Goal: Use online tool/utility: Utilize a website feature to perform a specific function

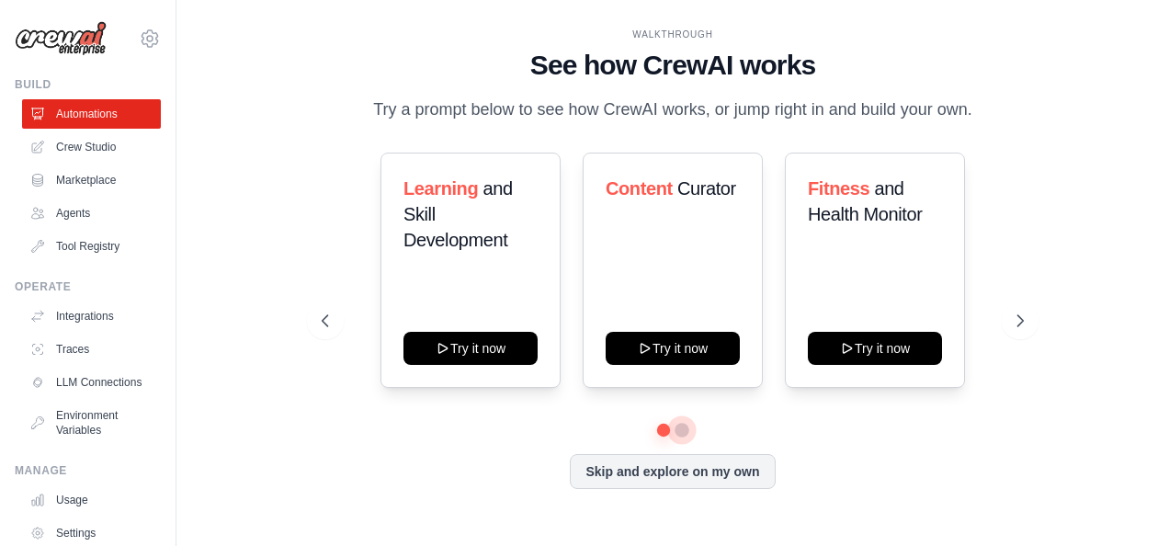
click at [685, 432] on button at bounding box center [681, 430] width 15 height 15
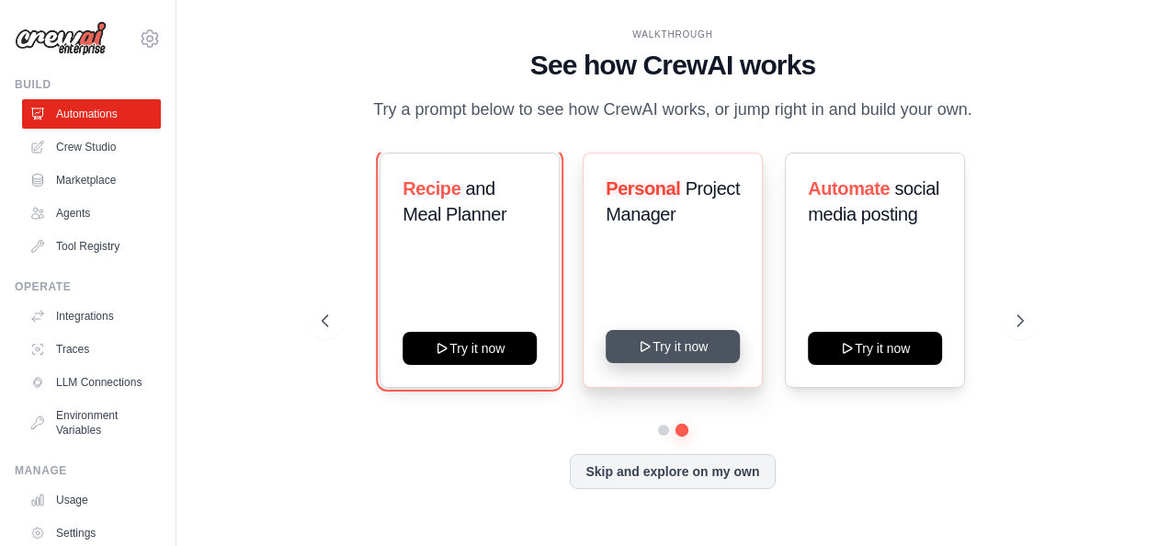
drag, startPoint x: 470, startPoint y: 347, endPoint x: 695, endPoint y: 346, distance: 224.2
click at [695, 346] on div "Recipe and Meal Planner Try it now Personal Project Manager Try it now Automate…" at bounding box center [673, 270] width 703 height 235
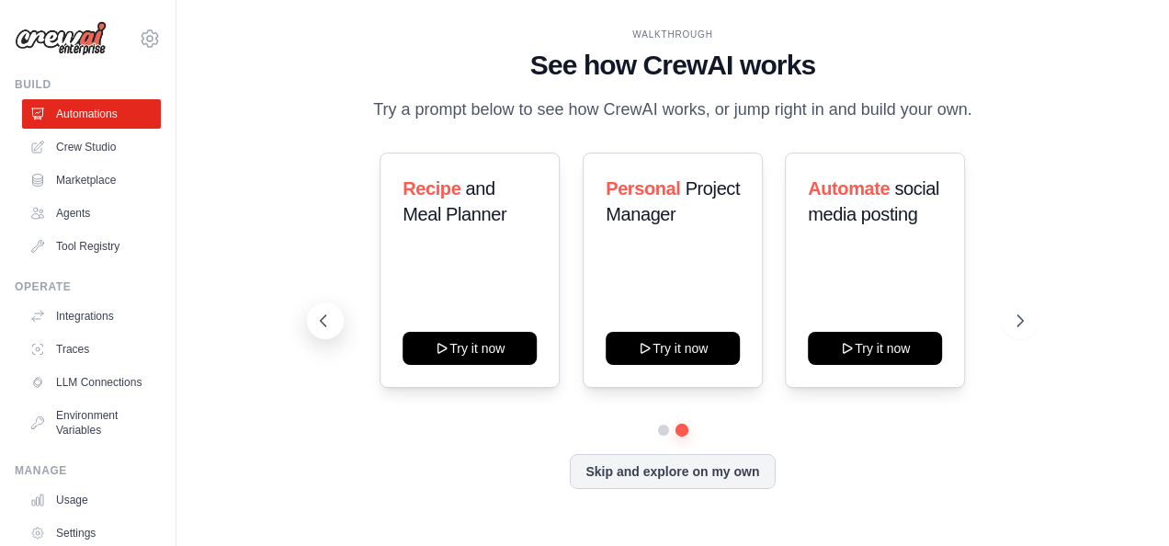
click at [322, 311] on button at bounding box center [325, 320] width 37 height 37
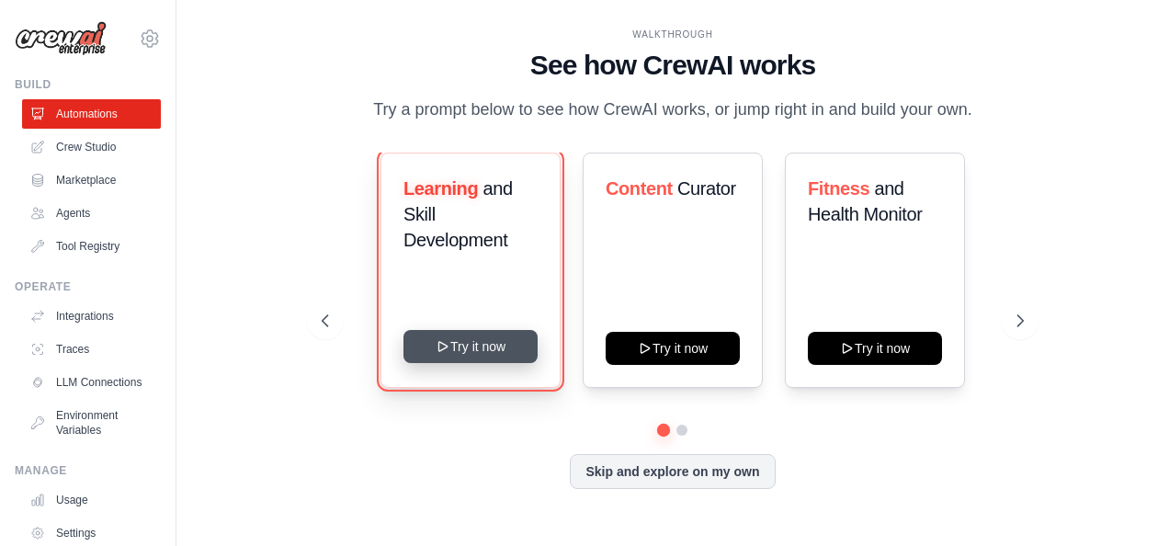
click at [480, 352] on button "Try it now" at bounding box center [470, 346] width 134 height 33
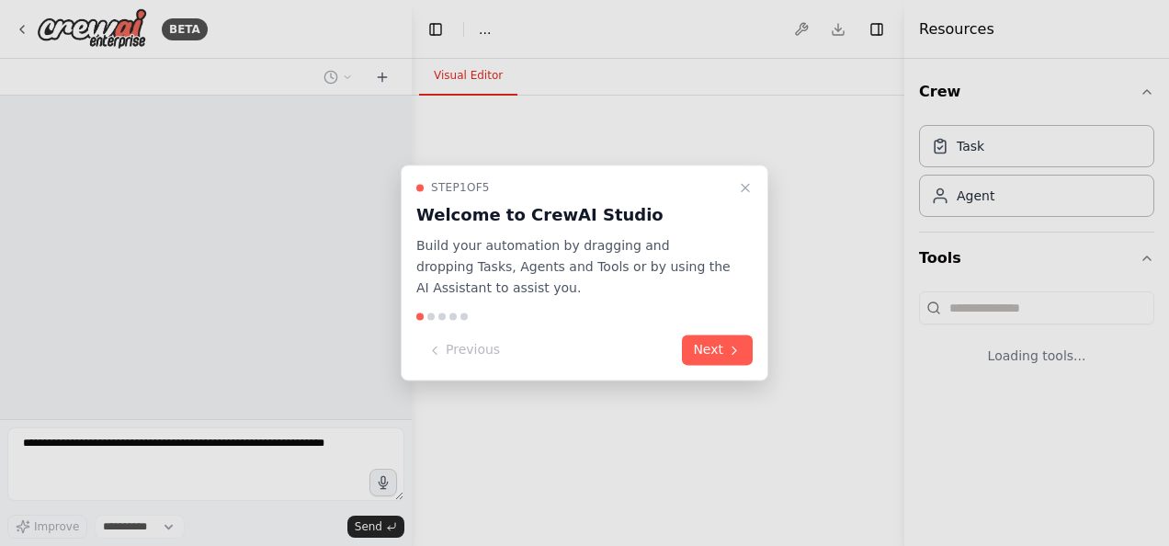
select select "****"
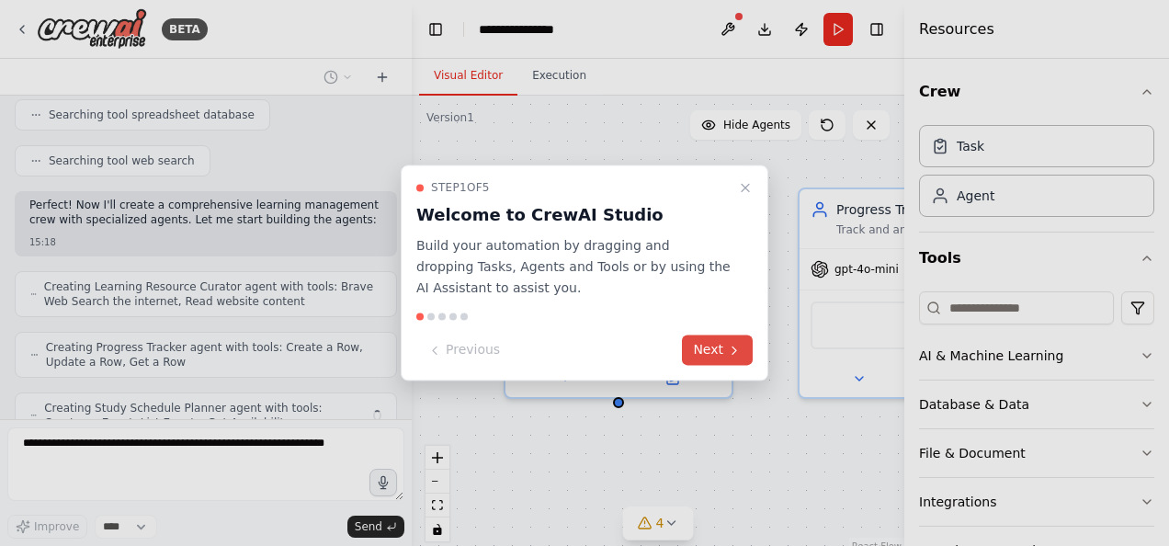
scroll to position [476, 0]
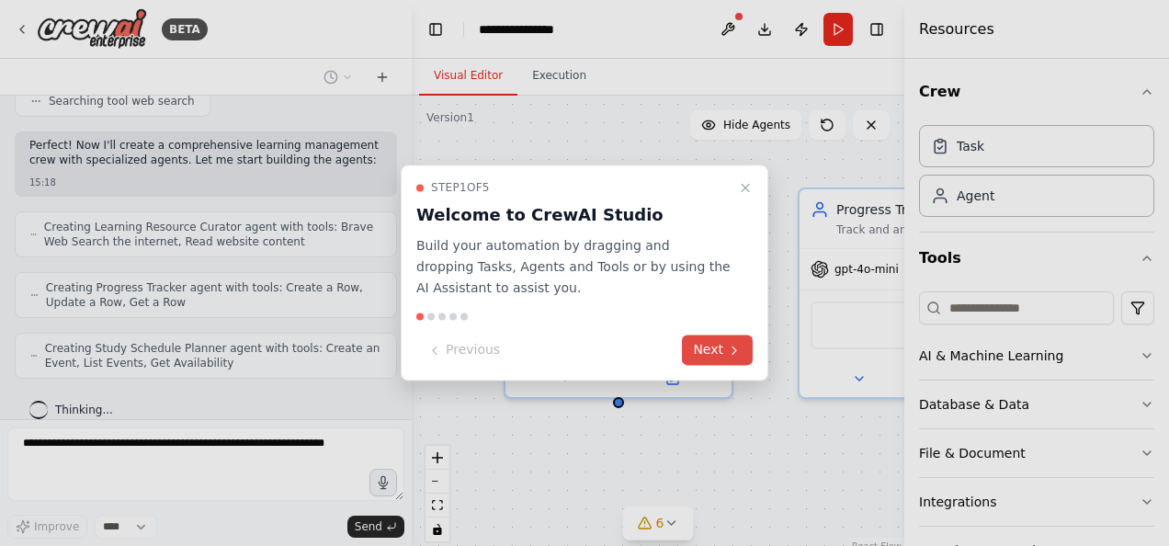
click at [724, 349] on button "Next" at bounding box center [717, 350] width 71 height 30
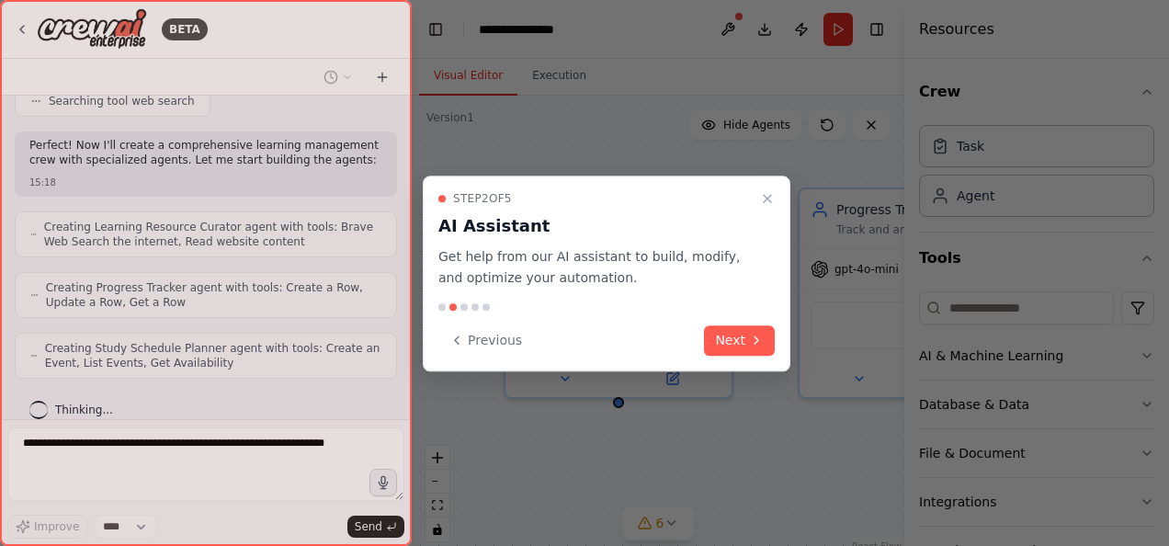
scroll to position [537, 0]
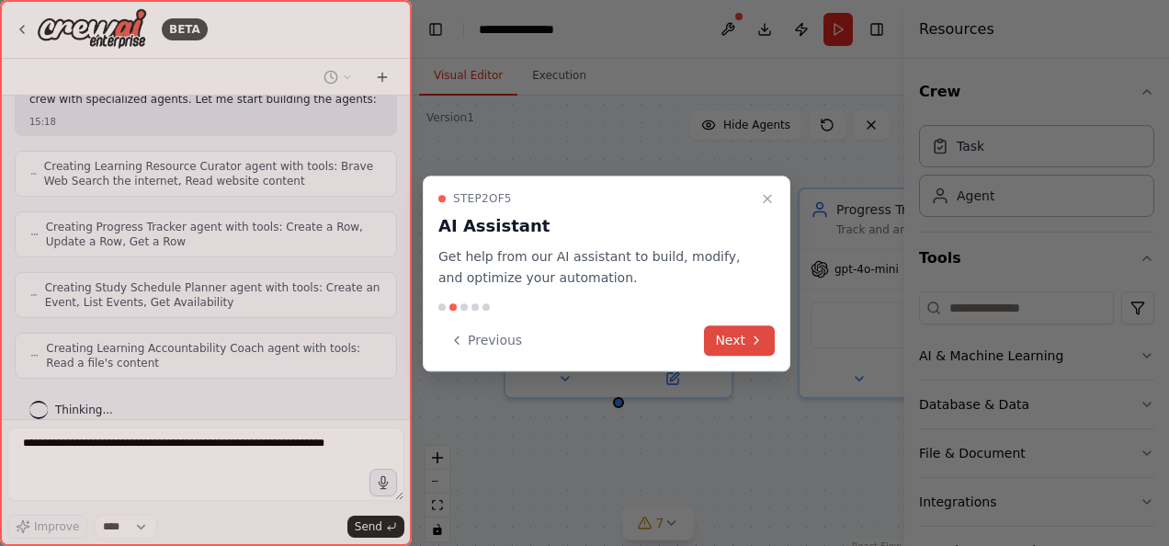
click at [722, 349] on button "Next" at bounding box center [739, 340] width 71 height 30
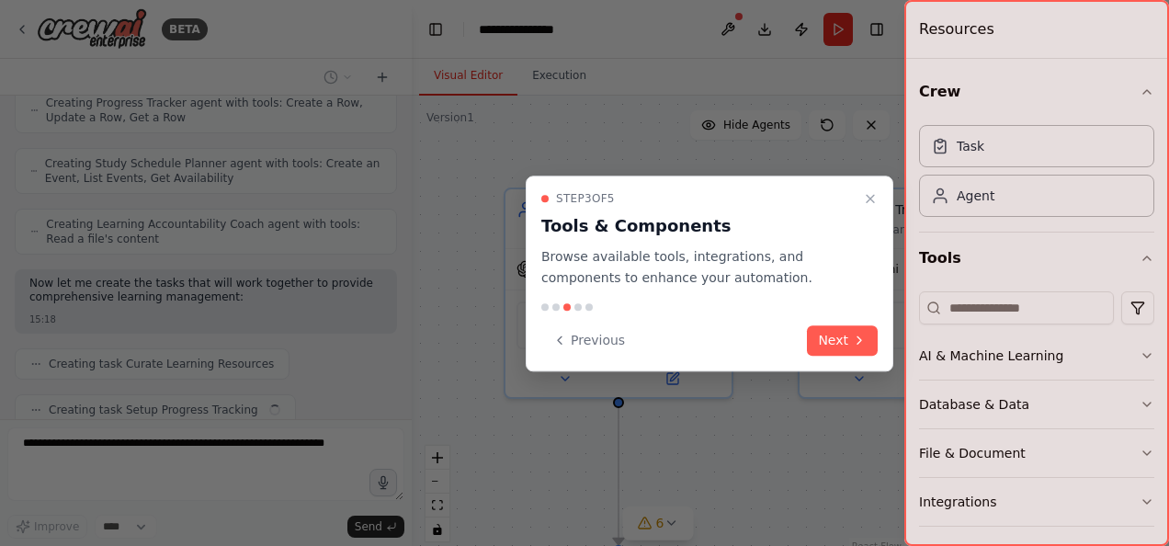
scroll to position [706, 0]
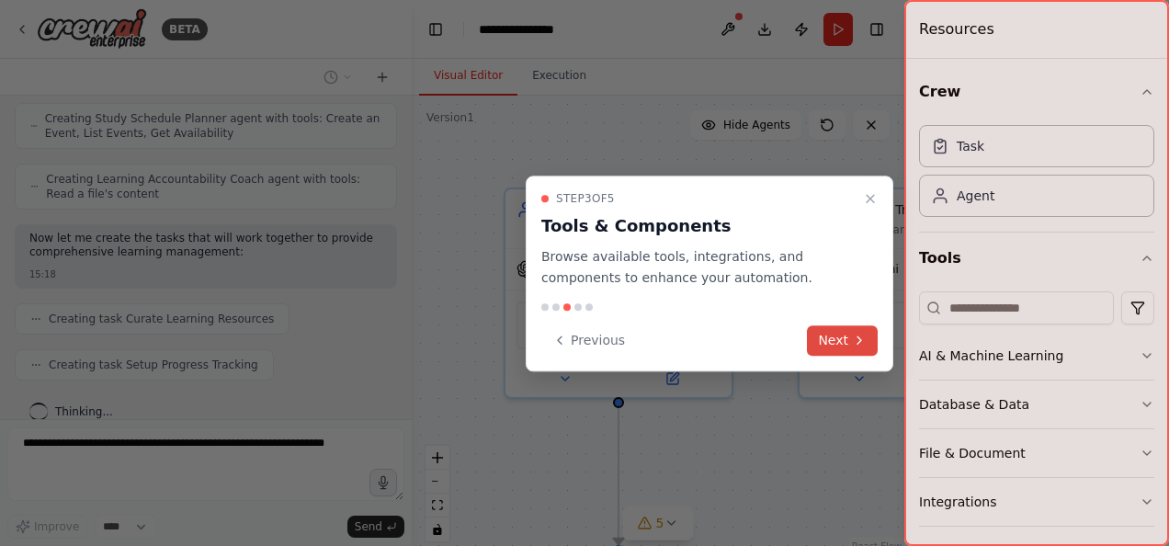
click at [830, 345] on button "Next" at bounding box center [842, 340] width 71 height 30
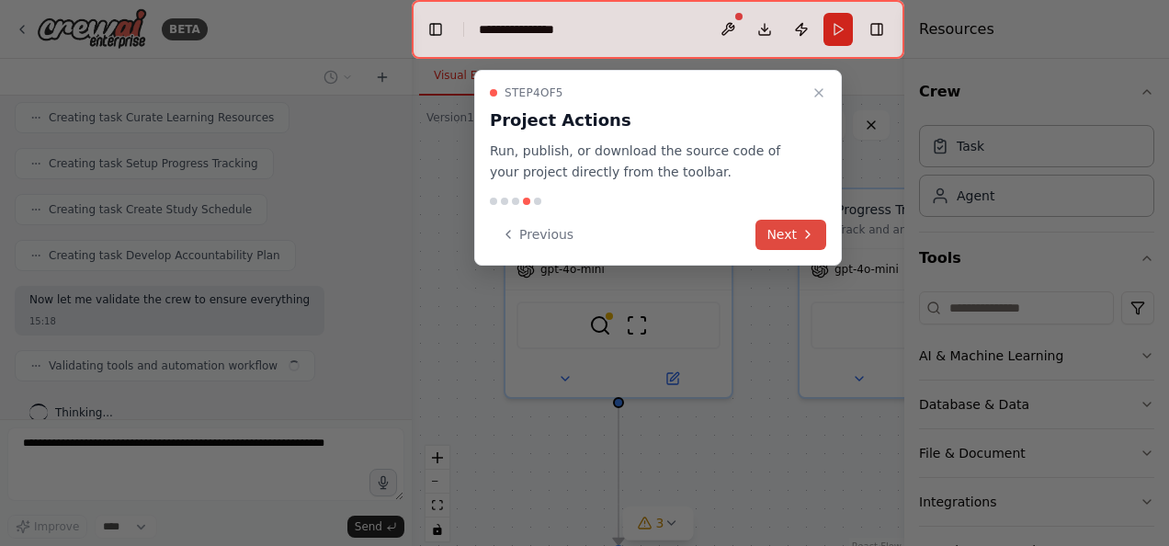
scroll to position [921, 0]
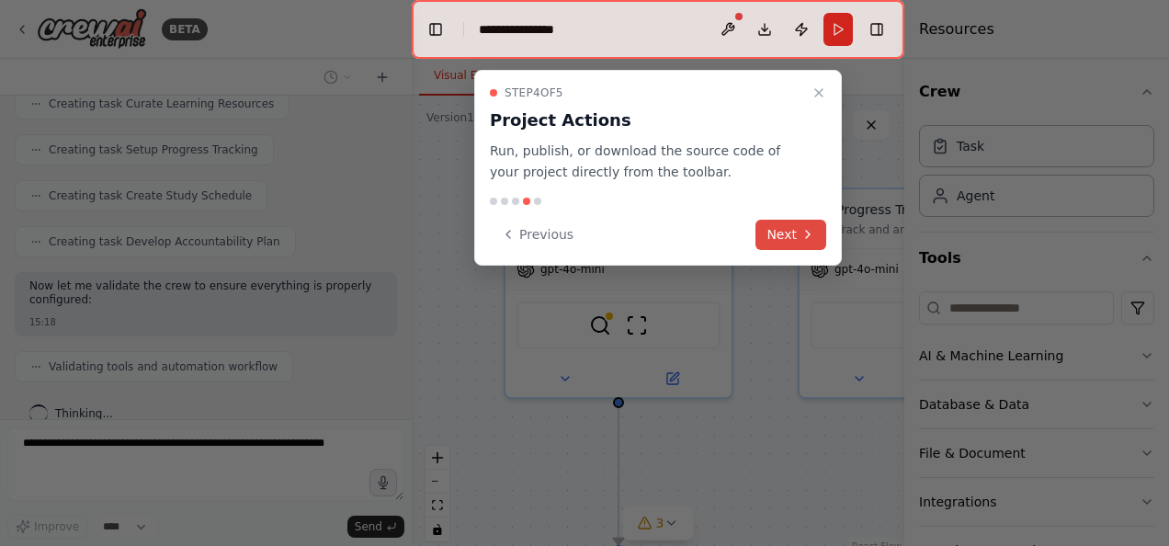
click at [791, 237] on button "Next" at bounding box center [790, 235] width 71 height 30
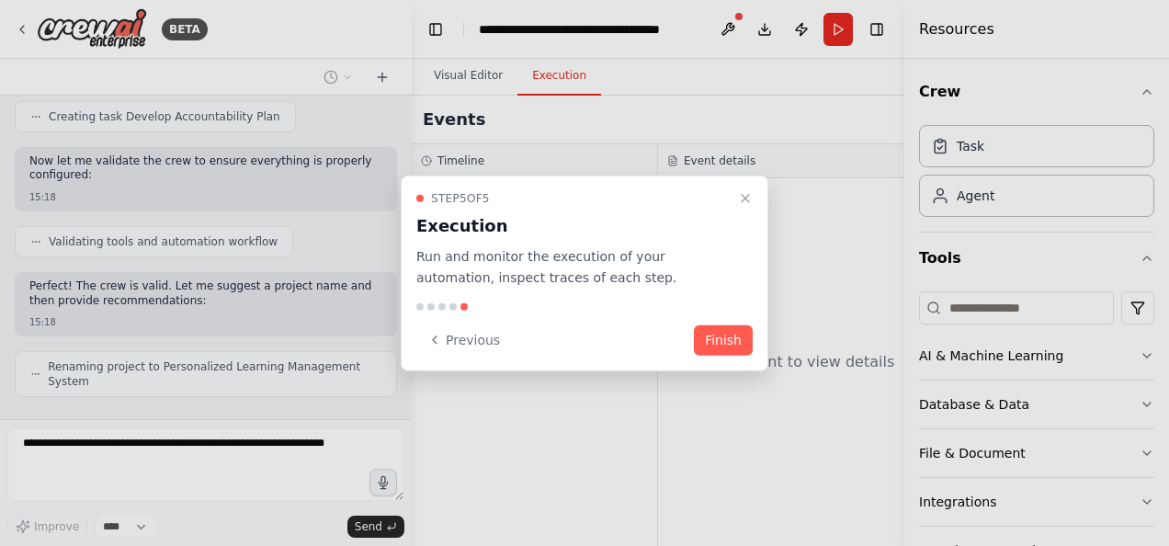
scroll to position [1060, 0]
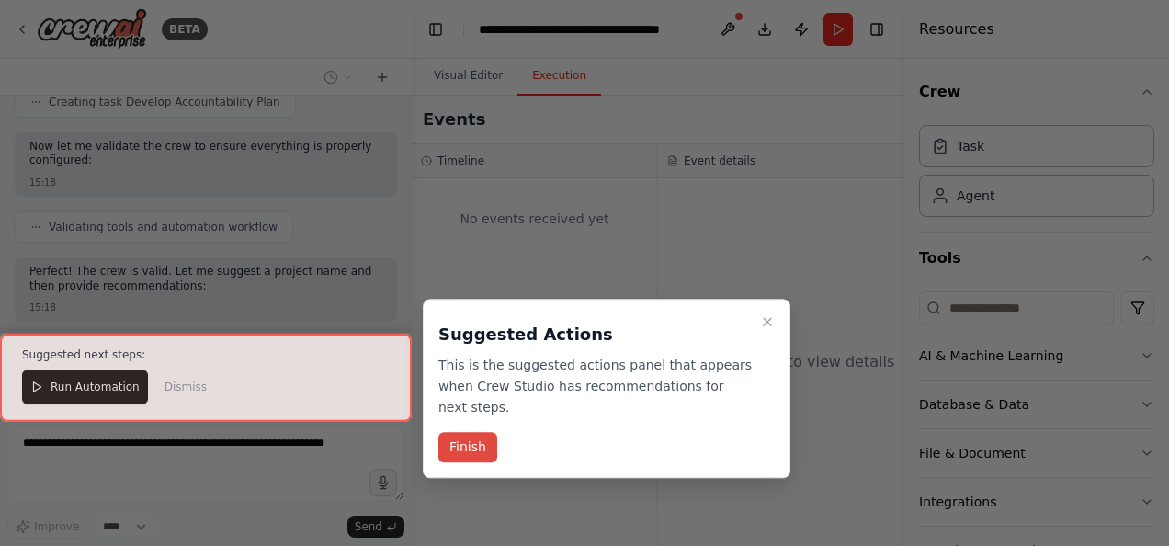
click at [460, 433] on button "Finish" at bounding box center [467, 448] width 59 height 30
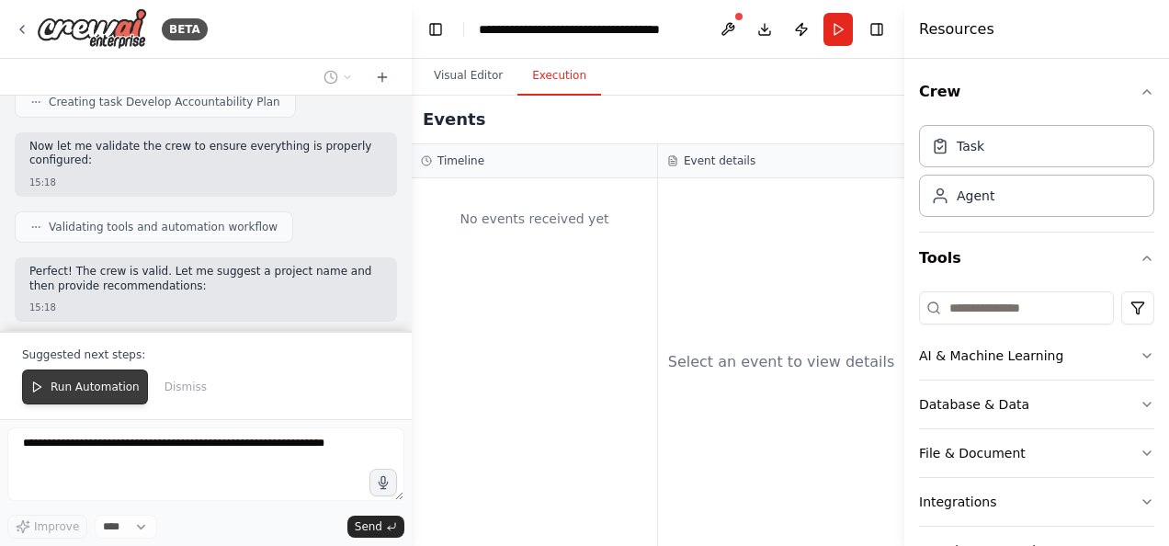
click at [48, 391] on button "Run Automation" at bounding box center [85, 386] width 126 height 35
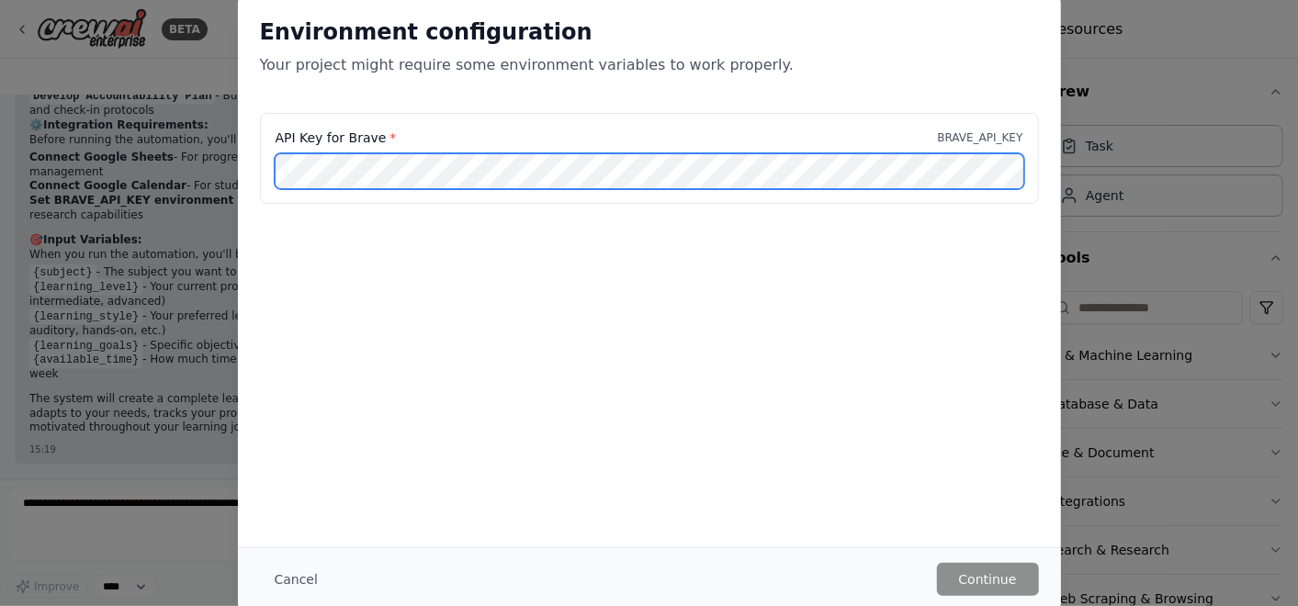
scroll to position [1638, 0]
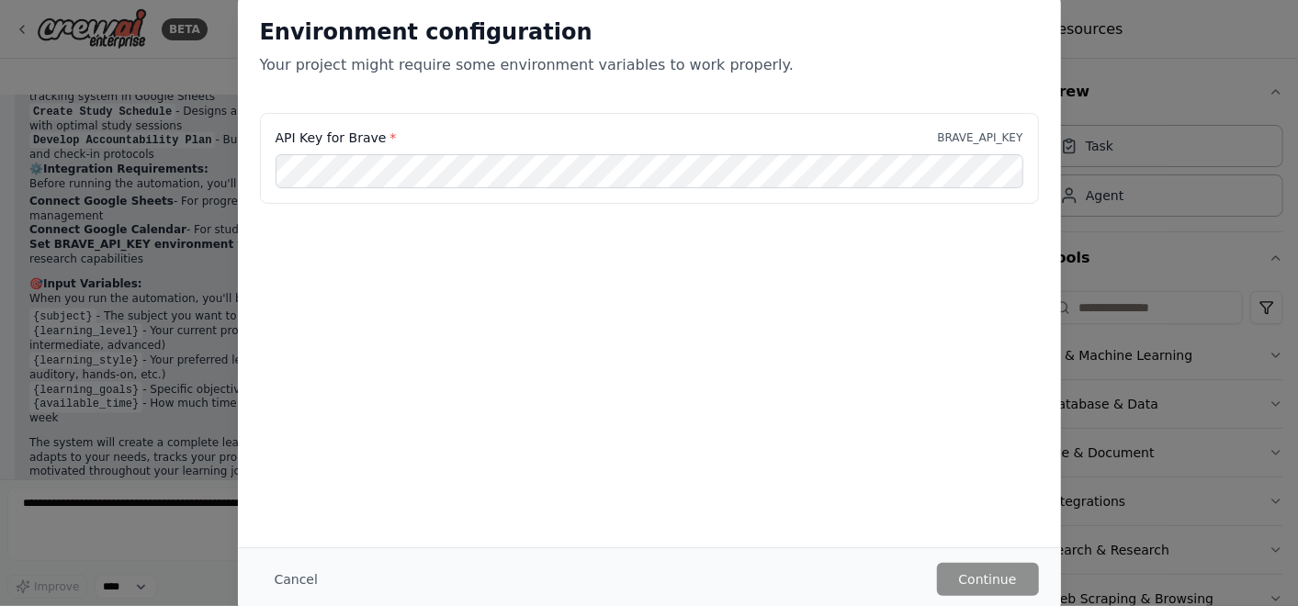
drag, startPoint x: 1116, startPoint y: 0, endPoint x: 737, endPoint y: 110, distance: 395.1
click at [737, 110] on div "Environment configuration Your project might require some environment variables…" at bounding box center [649, 54] width 823 height 118
drag, startPoint x: 278, startPoint y: 133, endPoint x: 375, endPoint y: 141, distance: 96.7
click at [375, 141] on label "API Key for Brave *" at bounding box center [336, 138] width 121 height 18
drag, startPoint x: 375, startPoint y: 141, endPoint x: 325, endPoint y: 138, distance: 49.7
